Goal: Book appointment/travel/reservation

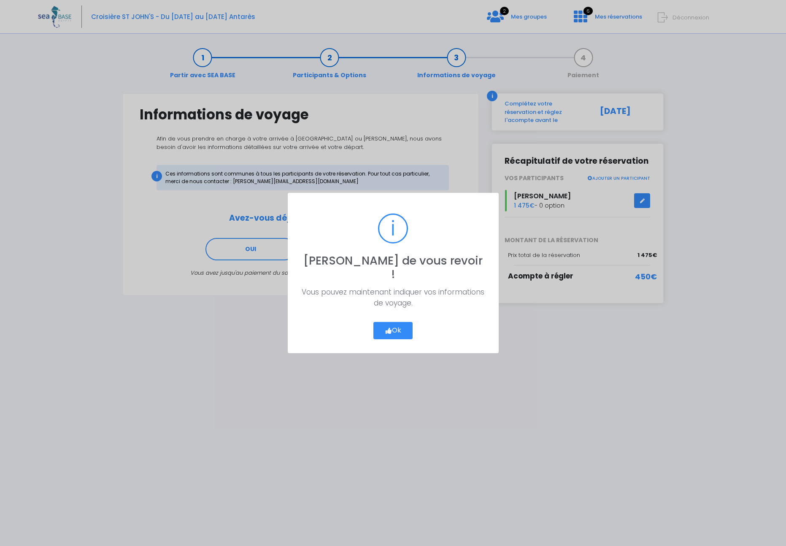
click at [398, 325] on button "Ok" at bounding box center [393, 331] width 40 height 18
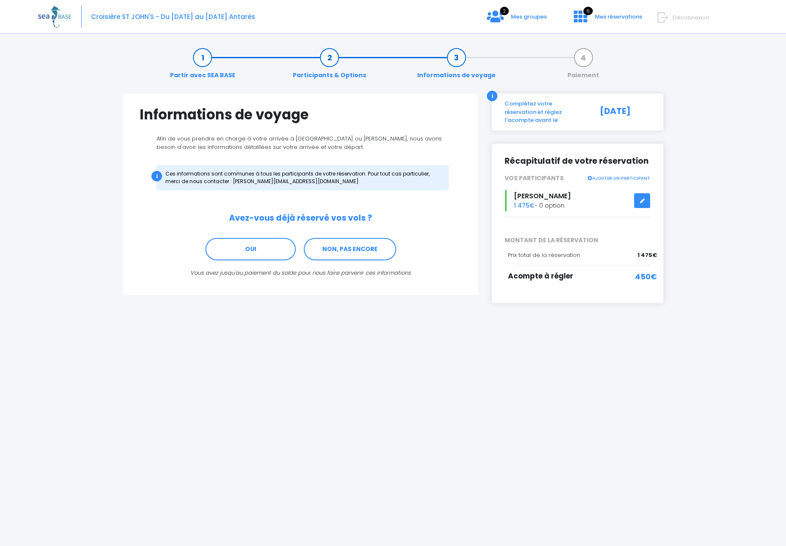
click at [393, 324] on div "PRÉCÉDENT ÉTAPE SUIVANTE" at bounding box center [392, 318] width 541 height 30
click at [328, 74] on link "Participants & Options" at bounding box center [329, 66] width 82 height 27
click at [348, 254] on link "NON, PAS ENCORE" at bounding box center [350, 249] width 92 height 23
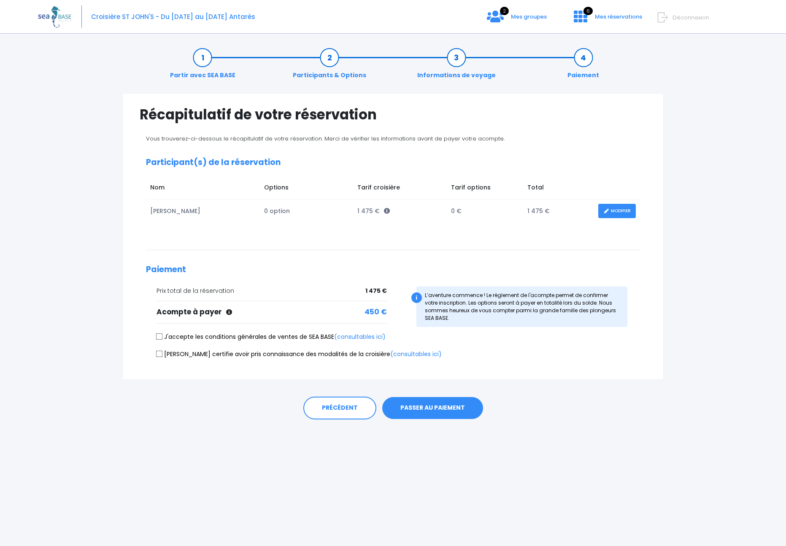
click at [308, 73] on link "Participants & Options" at bounding box center [329, 66] width 82 height 27
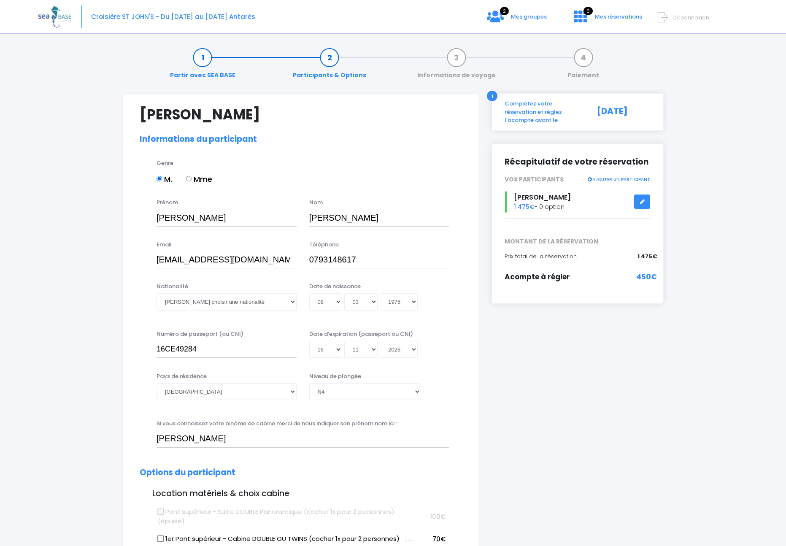
select select "[GEOGRAPHIC_DATA]"
select select "N4"
click at [515, 15] on span "Mes groupes" at bounding box center [529, 17] width 36 height 8
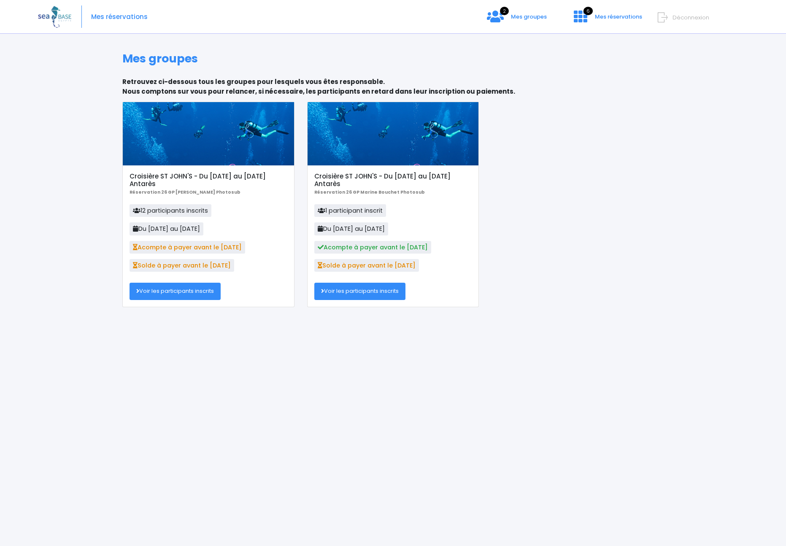
click at [170, 295] on link "Voir les participants inscrits" at bounding box center [174, 291] width 91 height 17
